Goal: Transaction & Acquisition: Purchase product/service

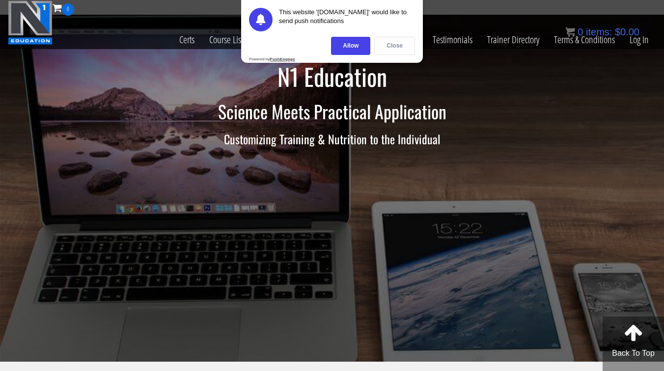
click at [394, 43] on div "Close" at bounding box center [394, 46] width 41 height 18
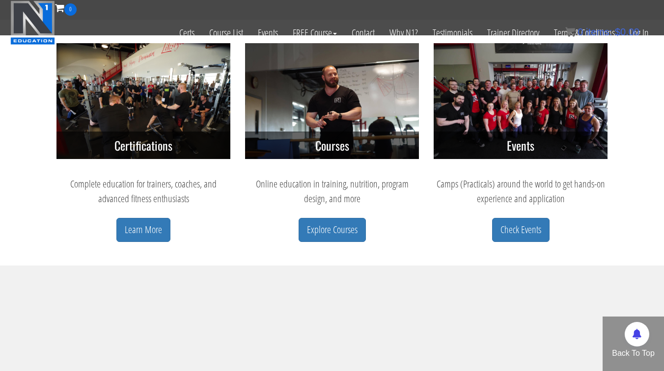
scroll to position [443, 0]
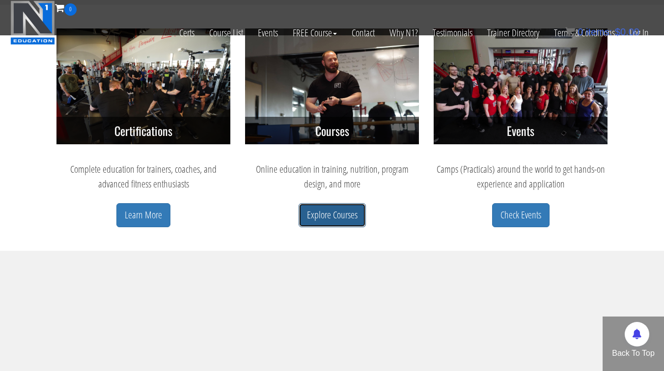
click at [327, 214] on link "Explore Courses" at bounding box center [332, 215] width 67 height 24
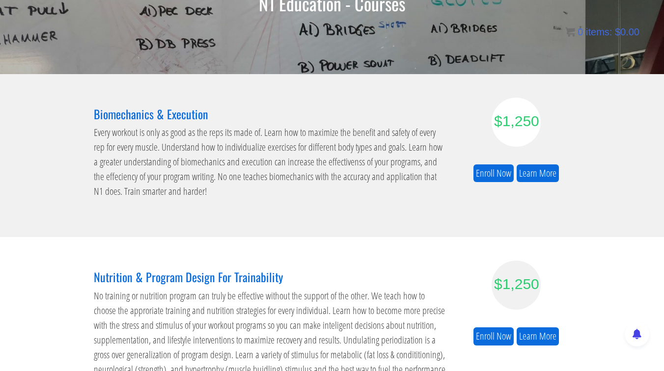
scroll to position [147, 0]
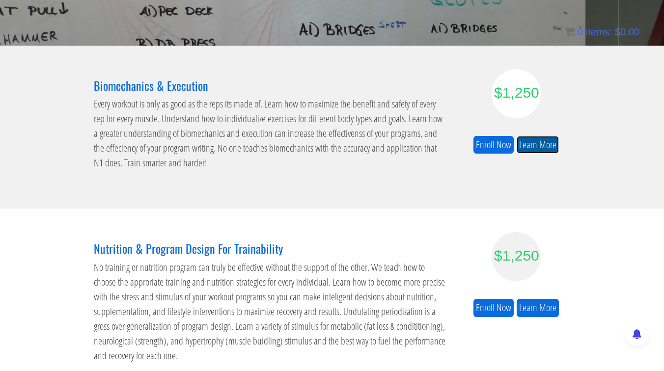
click at [536, 142] on link "Learn More" at bounding box center [538, 145] width 42 height 18
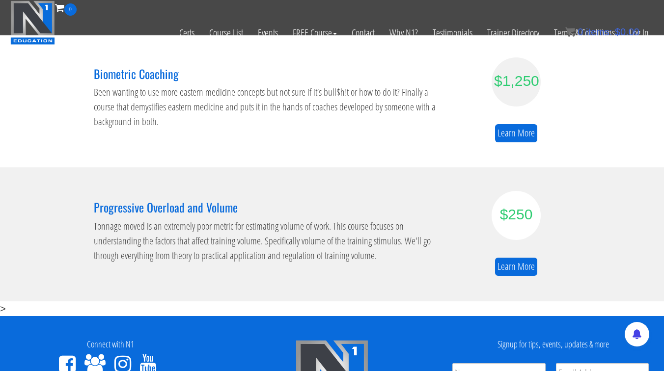
scroll to position [576, 0]
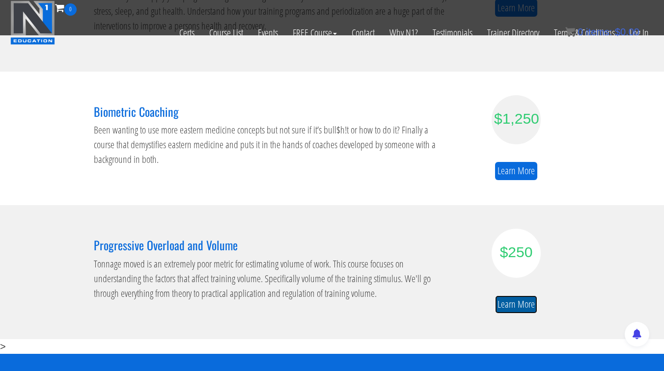
click at [526, 304] on link "Learn More" at bounding box center [516, 305] width 42 height 18
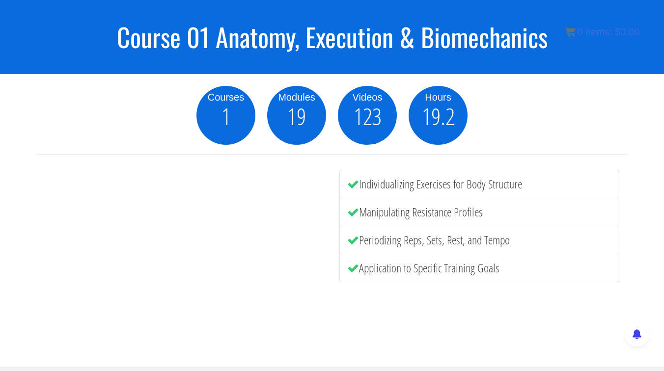
scroll to position [66, 0]
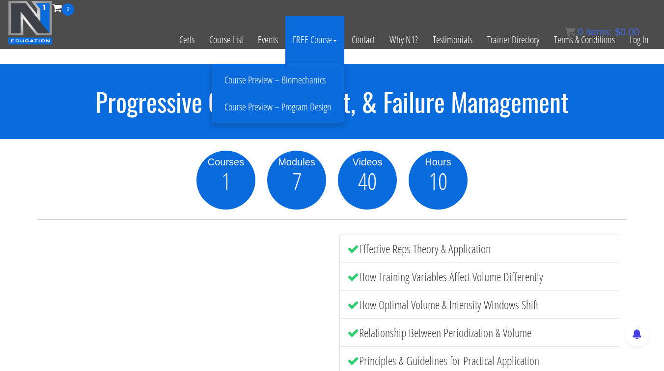
click at [296, 109] on link "Course Preview – Program Design" at bounding box center [278, 107] width 127 height 17
click at [283, 109] on link "Course Preview – Program Design" at bounding box center [278, 107] width 127 height 17
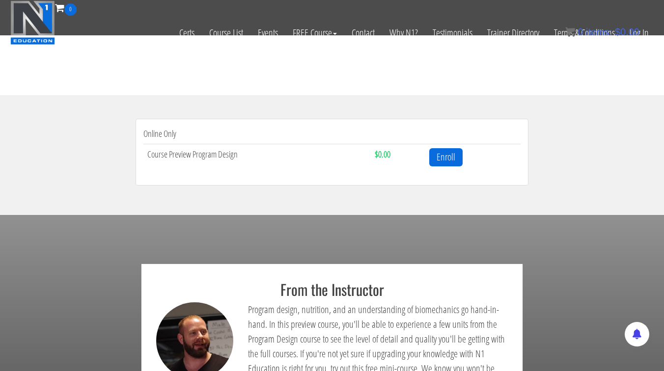
scroll to position [282, 0]
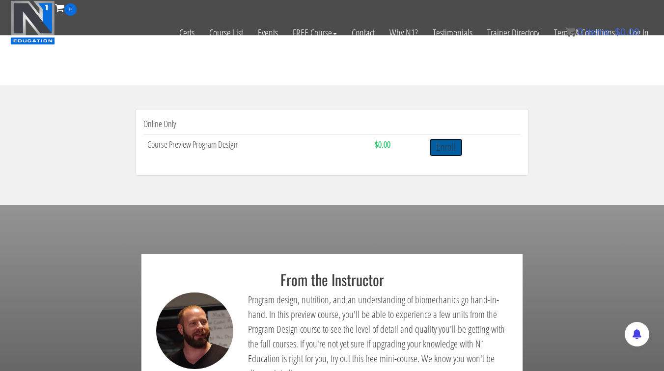
click at [453, 148] on link "Enroll" at bounding box center [445, 147] width 33 height 18
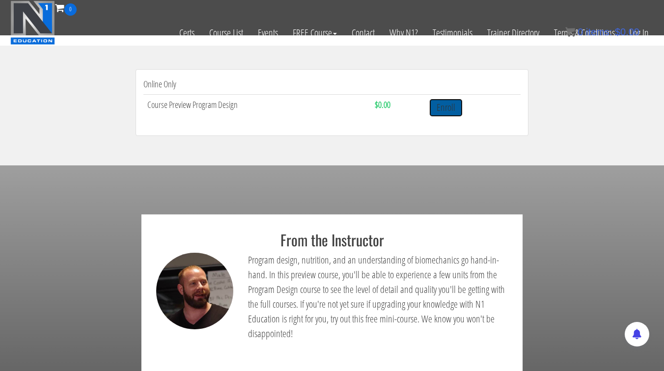
scroll to position [317, 0]
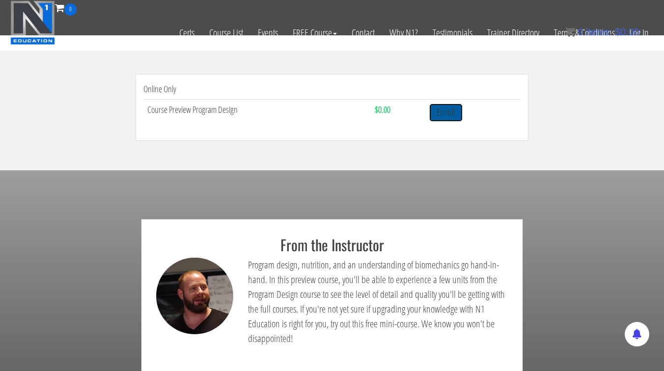
click at [441, 109] on link "Enroll" at bounding box center [445, 113] width 33 height 18
click at [447, 117] on link "Enroll" at bounding box center [445, 113] width 33 height 18
click at [471, 122] on td "Enroll" at bounding box center [472, 112] width 95 height 26
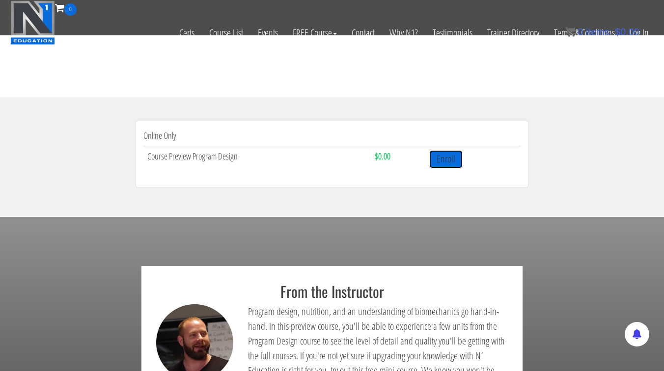
scroll to position [248, 0]
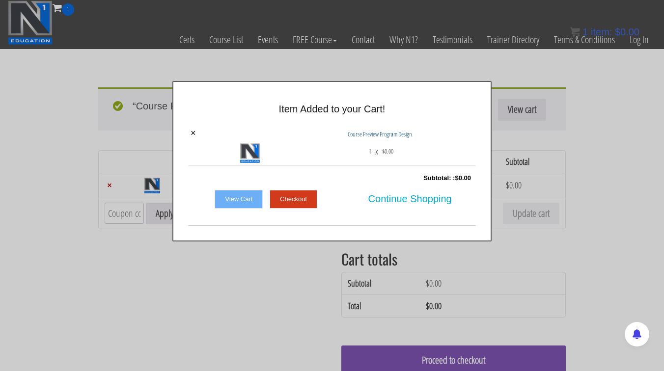
click at [372, 65] on div at bounding box center [332, 185] width 664 height 371
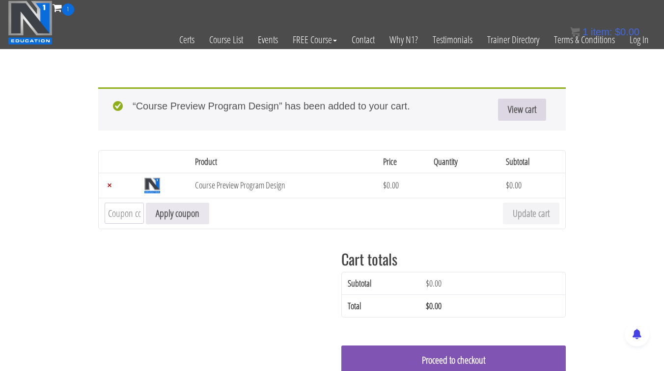
click at [526, 110] on link "View cart" at bounding box center [522, 110] width 48 height 22
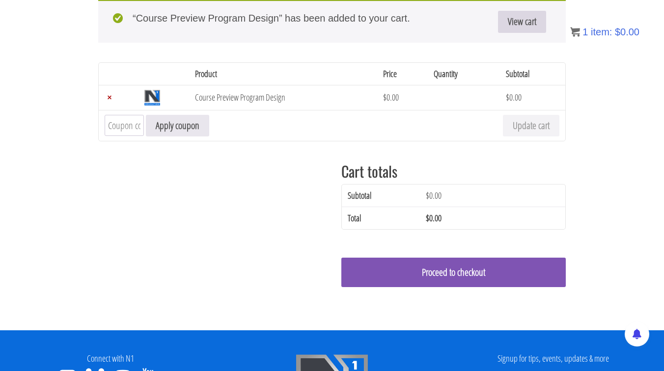
scroll to position [97, 0]
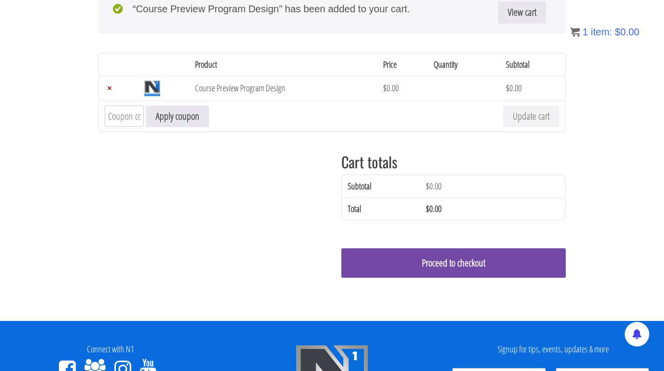
click at [481, 263] on link "Proceed to checkout" at bounding box center [453, 262] width 224 height 29
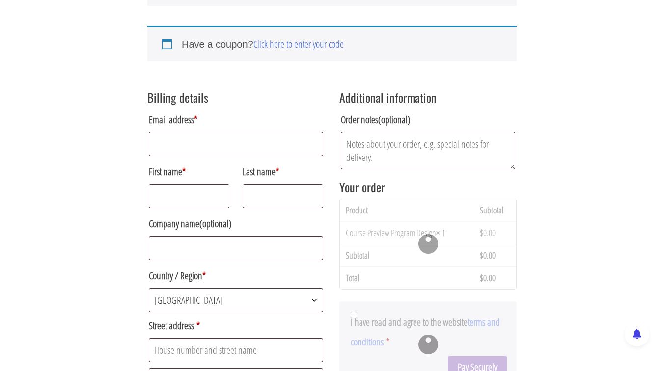
scroll to position [178, 0]
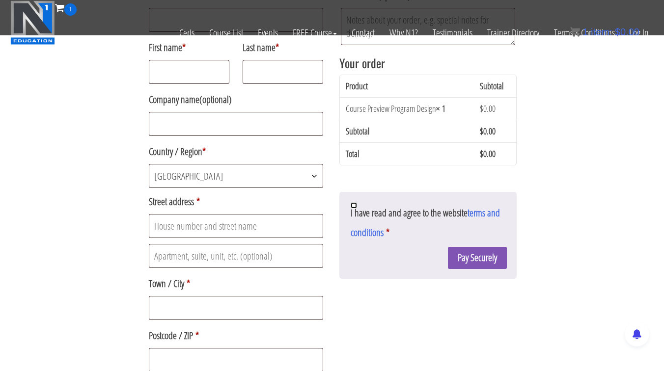
click at [355, 206] on input "I have read and agree to the website terms and conditions *" at bounding box center [354, 205] width 6 height 6
checkbox input "true"
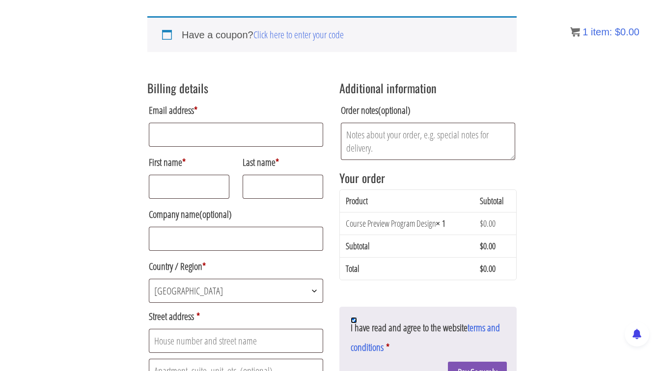
scroll to position [133, 0]
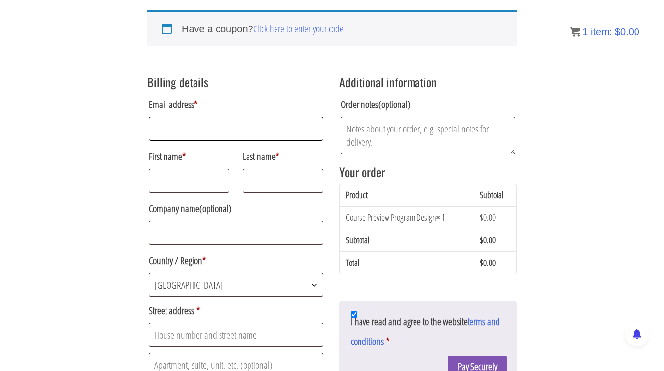
click at [192, 127] on input "Email address *" at bounding box center [236, 129] width 174 height 24
type input "fhelou89@gmail.com"
type input "FOUAD"
type input "Helou"
select select "FR"
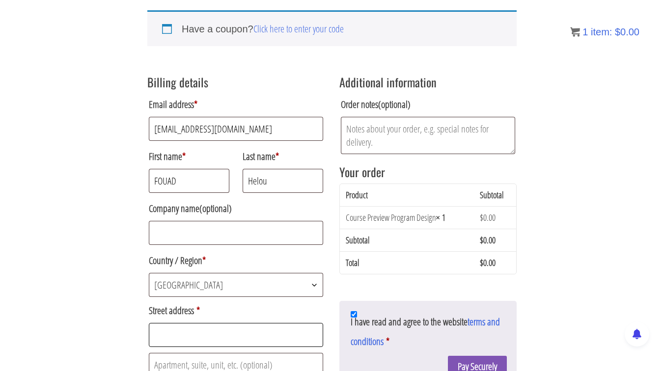
type input "65 Rue du Javelot, tour mexico"
type input "tour mexico"
type input "PARIS"
type input "75013"
type input "+33677224734"
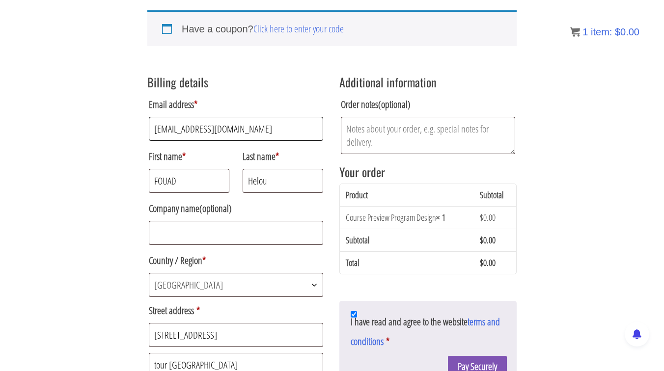
select select "FR"
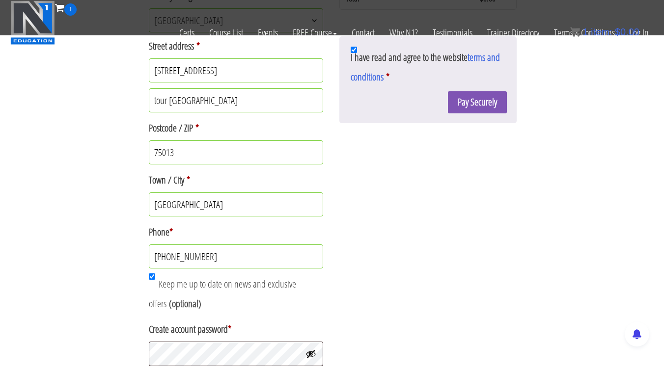
scroll to position [358, 0]
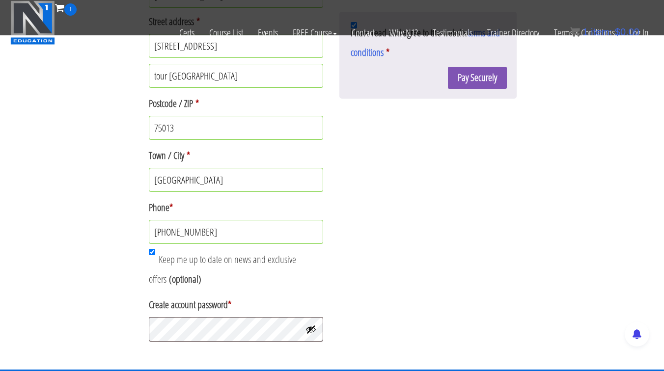
click at [154, 261] on label "Keep me up to date on news and exclusive offers" at bounding box center [222, 269] width 147 height 33
click at [154, 255] on input "Keep me up to date on news and exclusive offers (optional)" at bounding box center [152, 252] width 6 height 6
checkbox input "false"
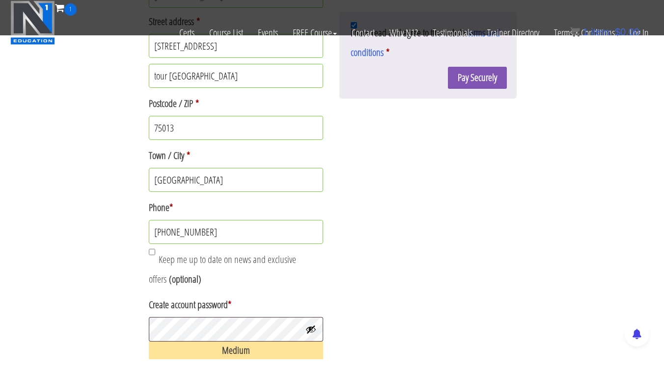
click at [407, 299] on div "Billing details Email address * fhelou89@gmail.com First name * FOUAD Last name…" at bounding box center [331, 70] width 369 height 587
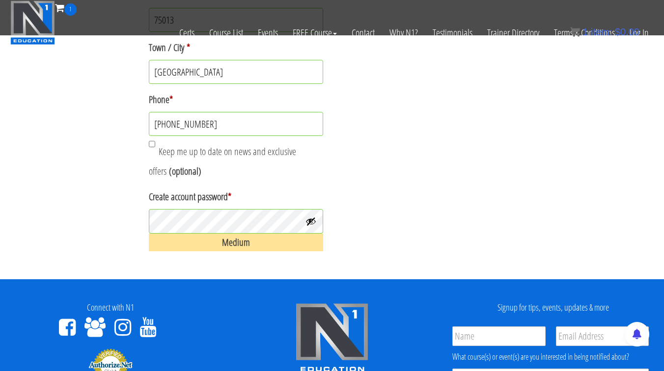
scroll to position [476, 0]
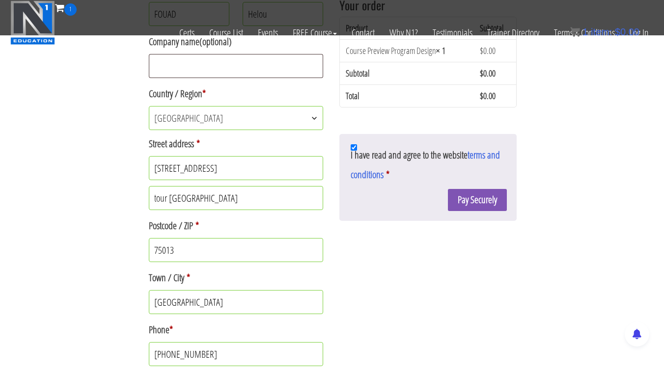
scroll to position [241, 0]
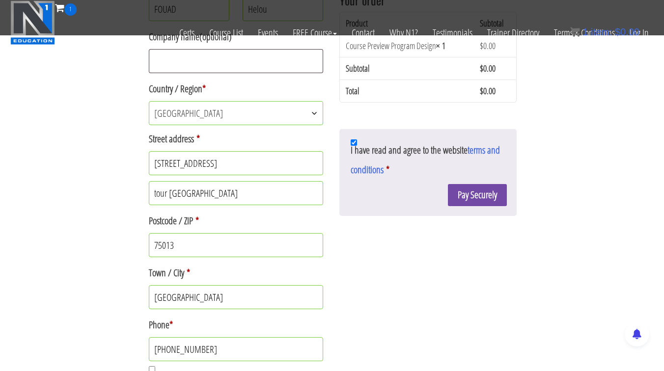
click at [477, 200] on button "Pay Securely" at bounding box center [477, 195] width 59 height 22
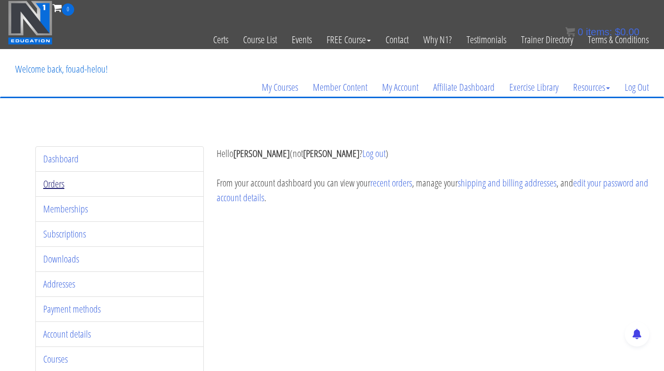
click at [56, 181] on link "Orders" at bounding box center [53, 183] width 21 height 13
click at [56, 182] on link "Orders" at bounding box center [53, 183] width 21 height 13
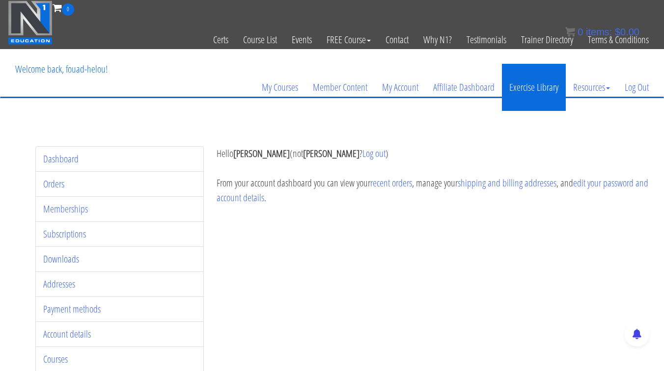
click at [546, 86] on link "Exercise Library" at bounding box center [534, 87] width 64 height 47
